Goal: Navigation & Orientation: Find specific page/section

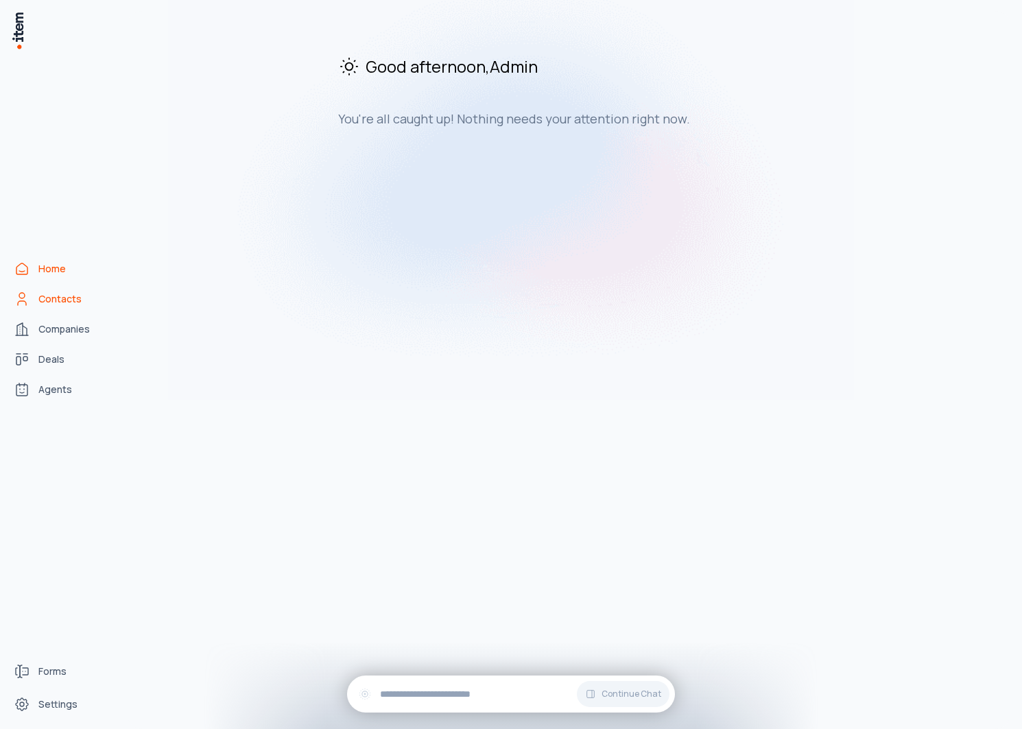
click at [69, 296] on span "Contacts" at bounding box center [59, 299] width 43 height 14
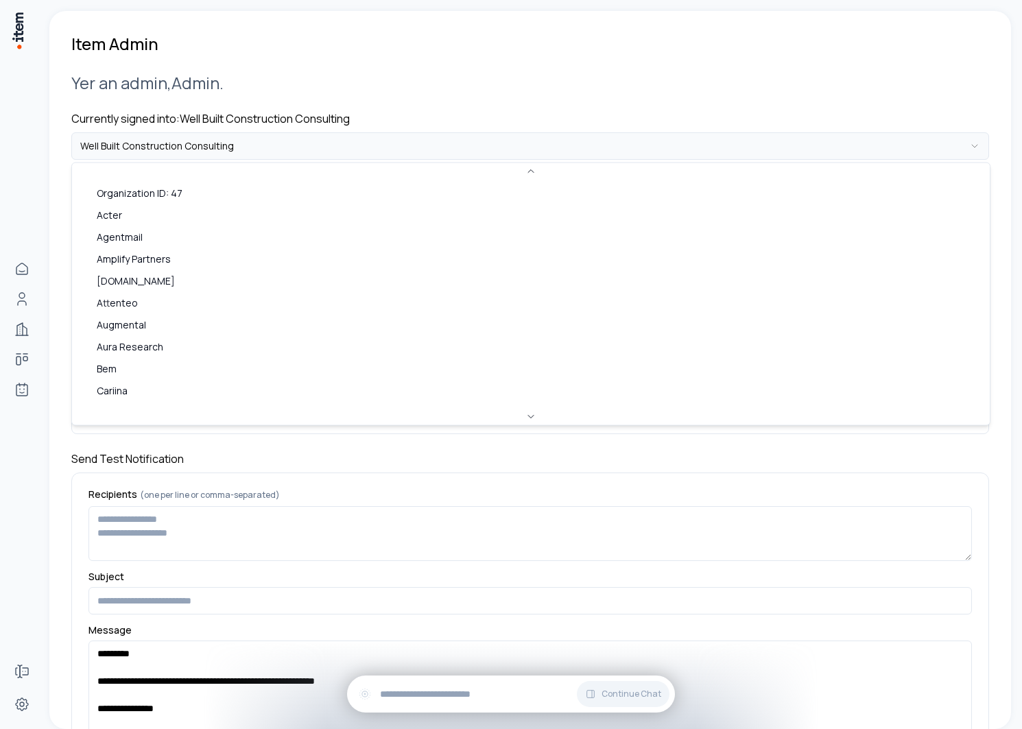
click at [313, 147] on html "**********" at bounding box center [511, 364] width 1022 height 729
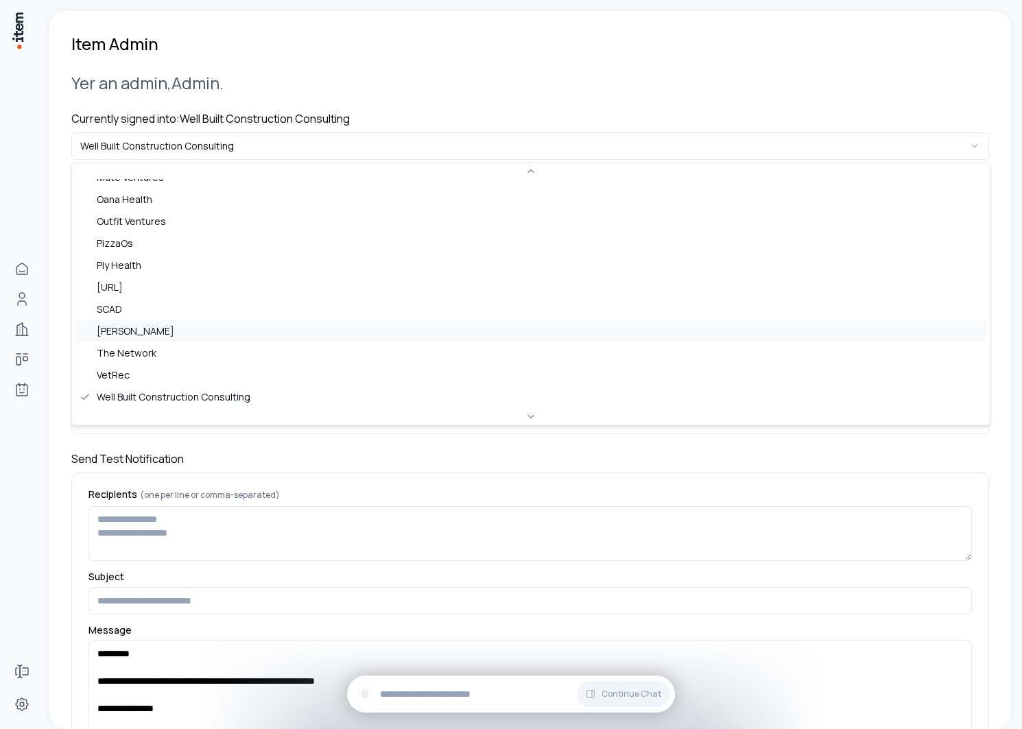
scroll to position [660, 0]
